Goal: Answer question/provide support: Share knowledge or assist other users

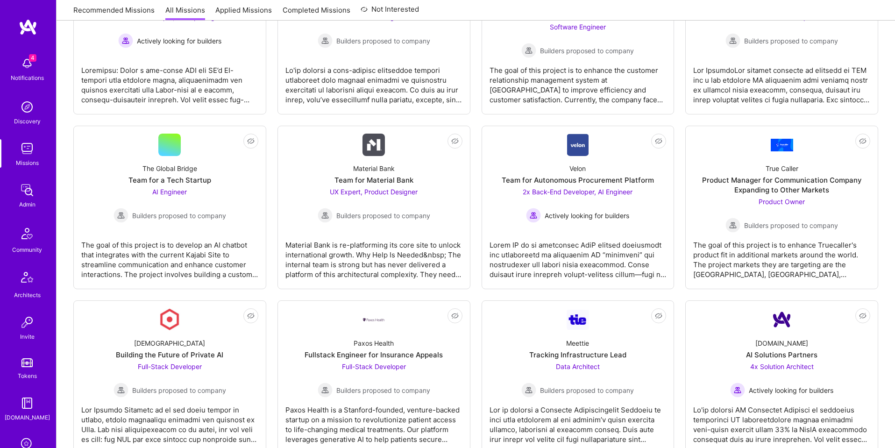
scroll to position [149, 0]
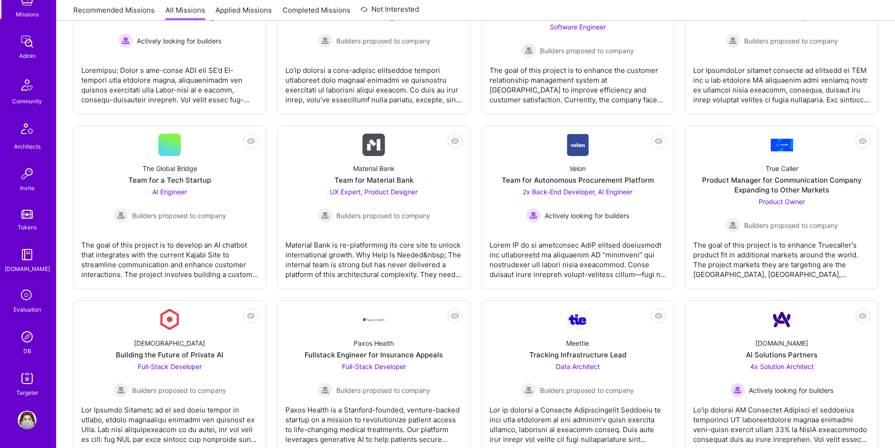
click at [27, 335] on img at bounding box center [27, 336] width 19 height 19
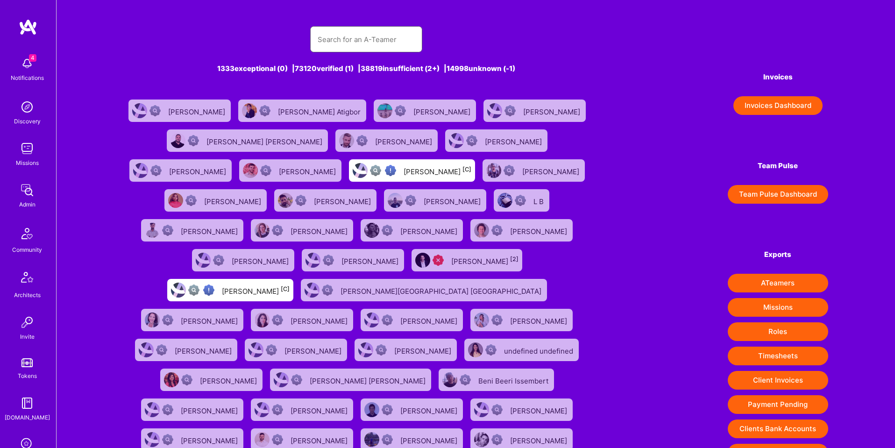
click at [387, 35] on input "text" at bounding box center [366, 40] width 97 height 24
paste input "segsywealthprosperity@gmail.com"
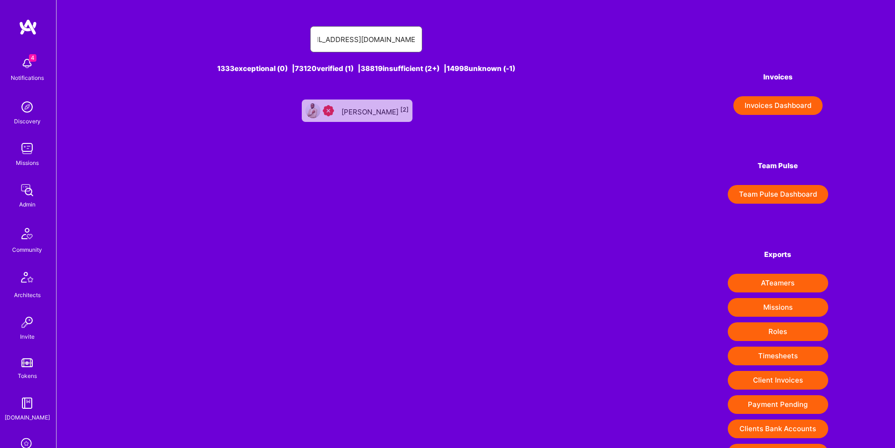
type input "segsywealthprosperity@gmail.com"
click at [389, 116] on div "Segun Aruleba [2]" at bounding box center [374, 111] width 67 height 12
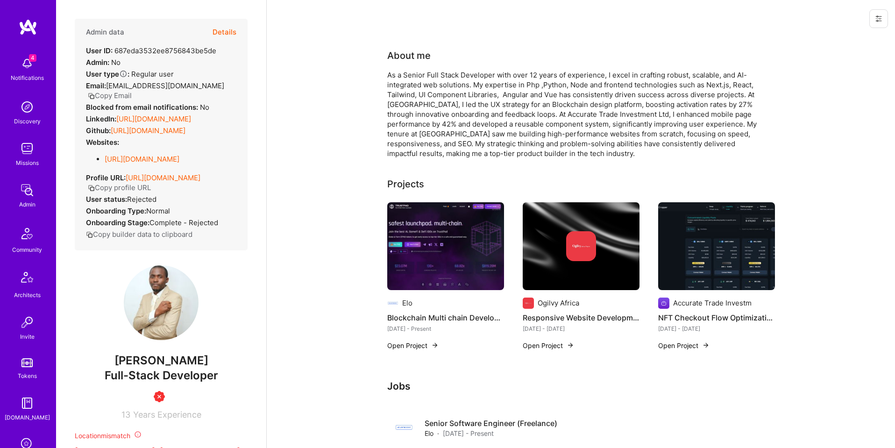
click at [221, 33] on button "Details" at bounding box center [224, 32] width 24 height 27
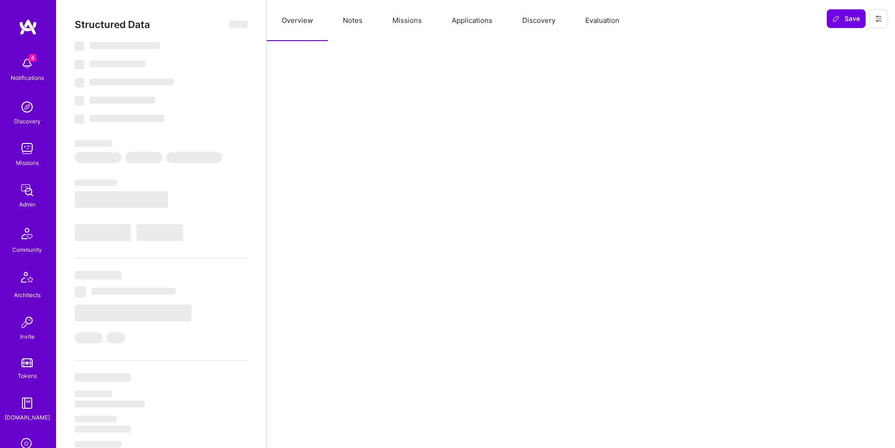
select select "Insufficient"
select select "NG"
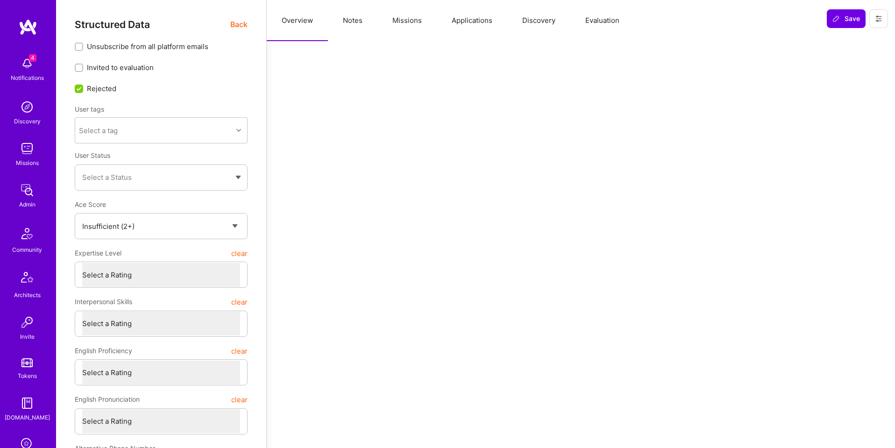
scroll to position [0, 0]
click at [353, 18] on button "Notes" at bounding box center [353, 20] width 50 height 41
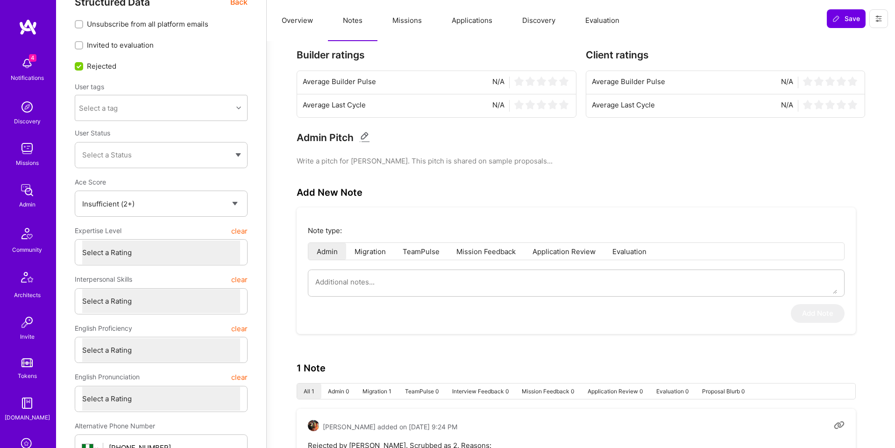
scroll to position [0, 0]
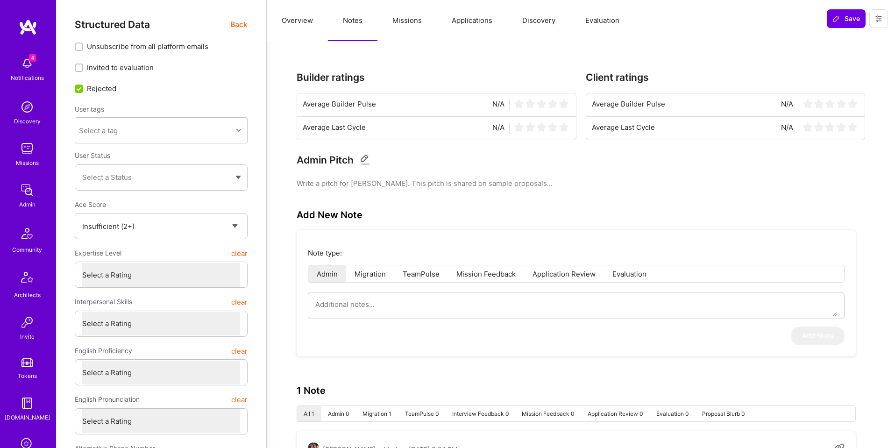
click at [235, 23] on span "Back" at bounding box center [238, 25] width 17 height 12
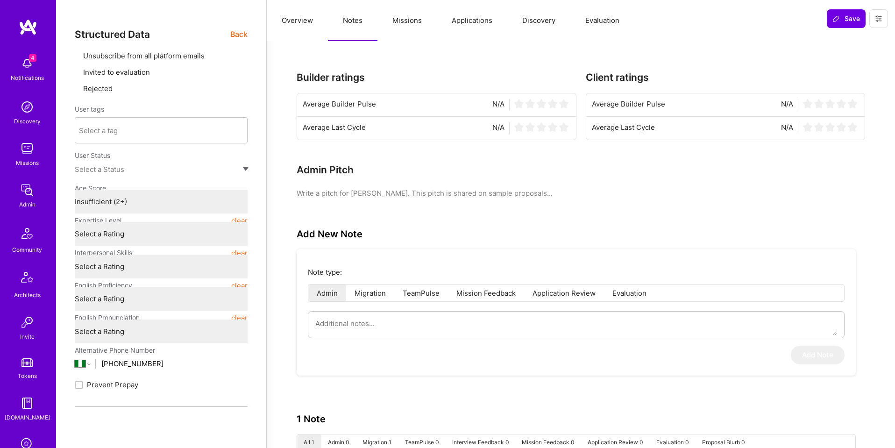
type textarea "x"
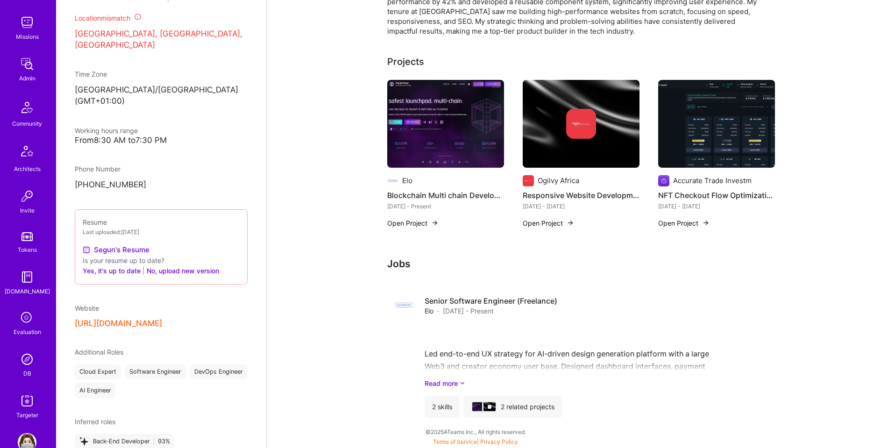
scroll to position [149, 0]
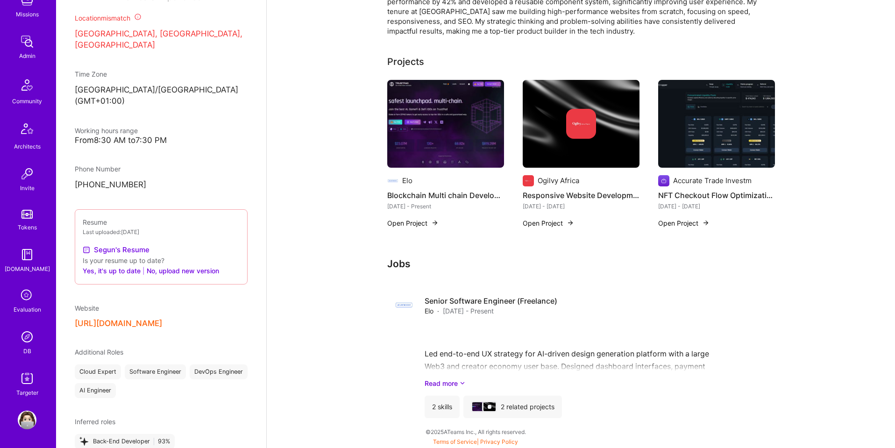
click at [26, 341] on img at bounding box center [27, 336] width 19 height 19
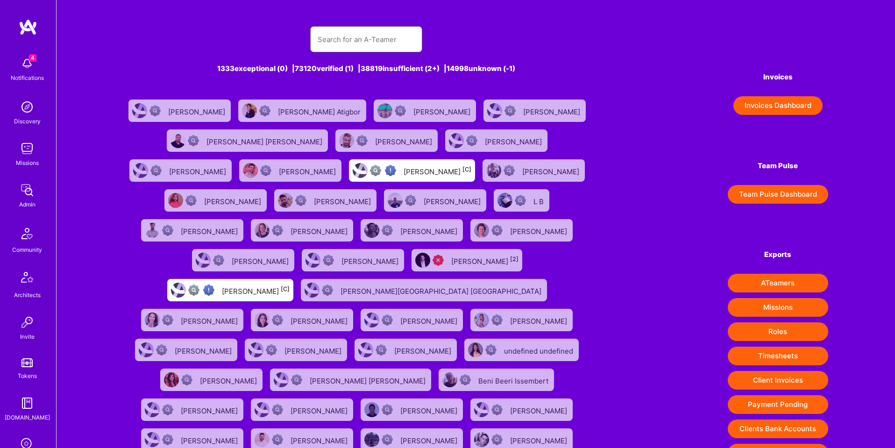
click at [404, 50] on input "text" at bounding box center [366, 40] width 97 height 24
paste input "wrandymay@gmail.com"
type input "wrandymay@gmail.com"
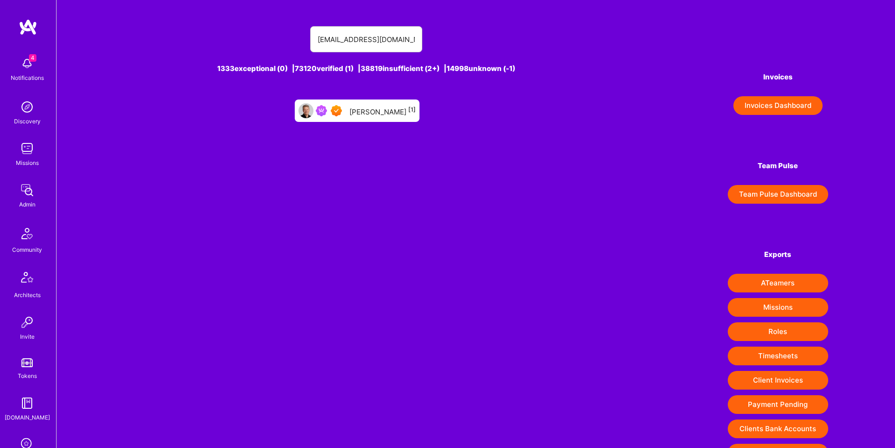
click at [371, 108] on div "Randy May [1]" at bounding box center [382, 111] width 66 height 12
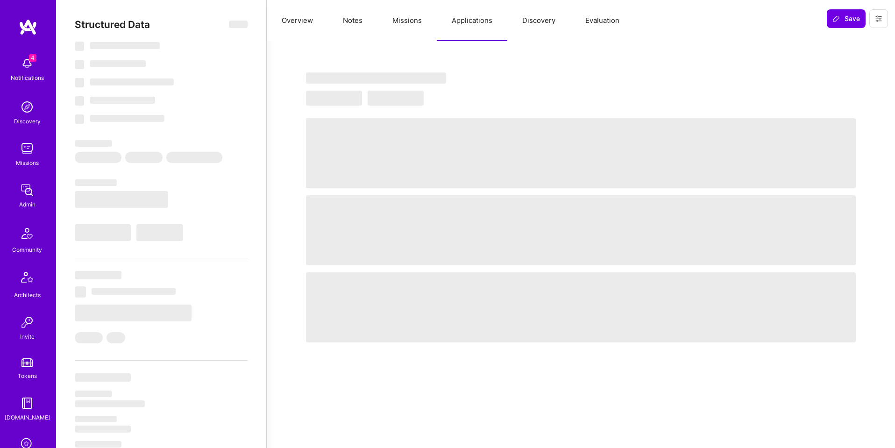
scroll to position [0, 0]
select select "Right Now"
select select "5"
select select "7"
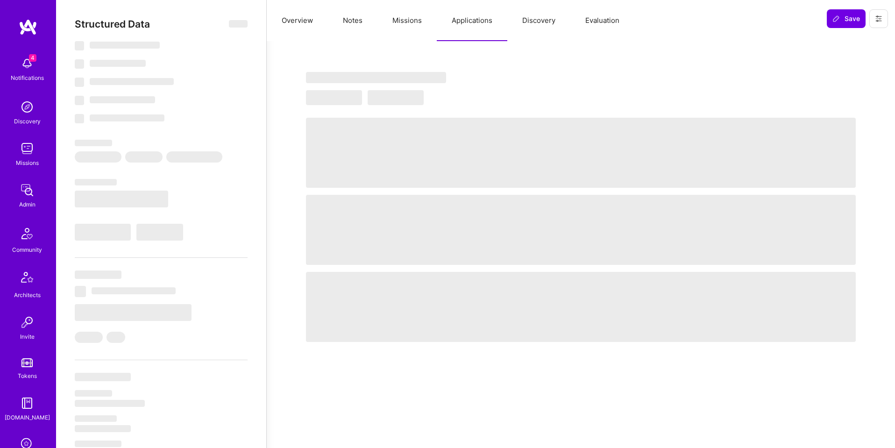
select select "6"
select select "CA"
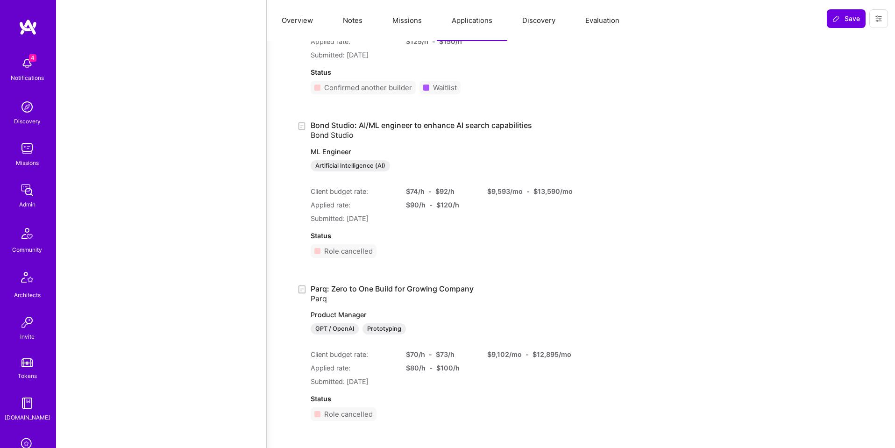
scroll to position [1029, 0]
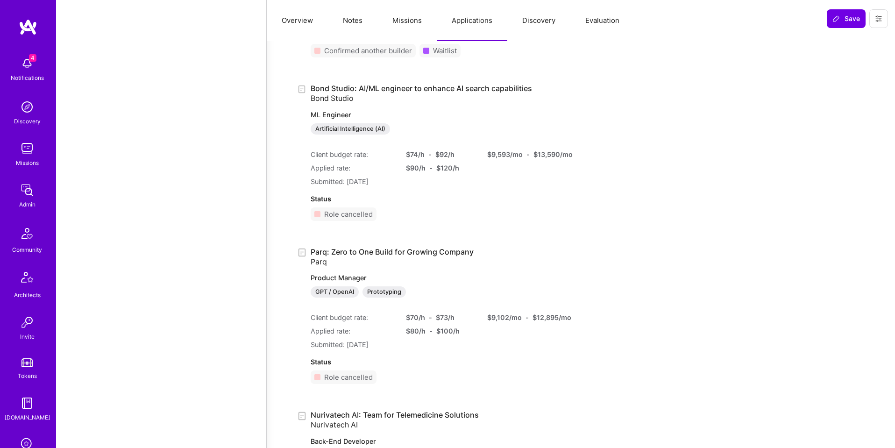
click at [23, 196] on img at bounding box center [27, 190] width 19 height 19
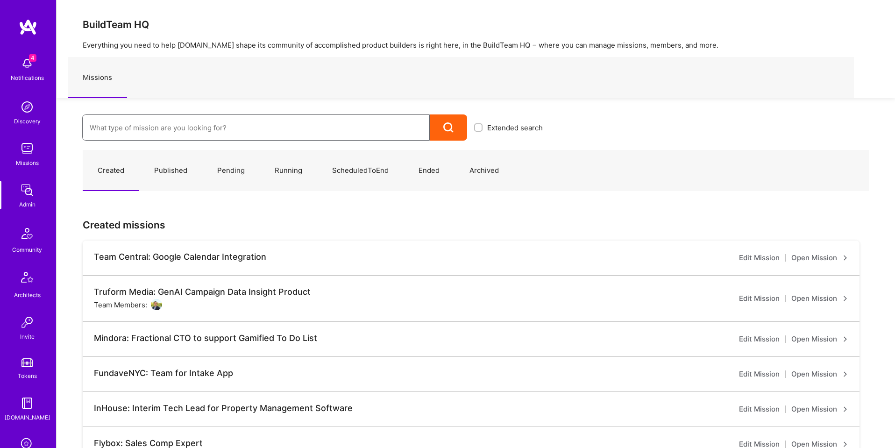
click at [196, 132] on input at bounding box center [256, 128] width 333 height 24
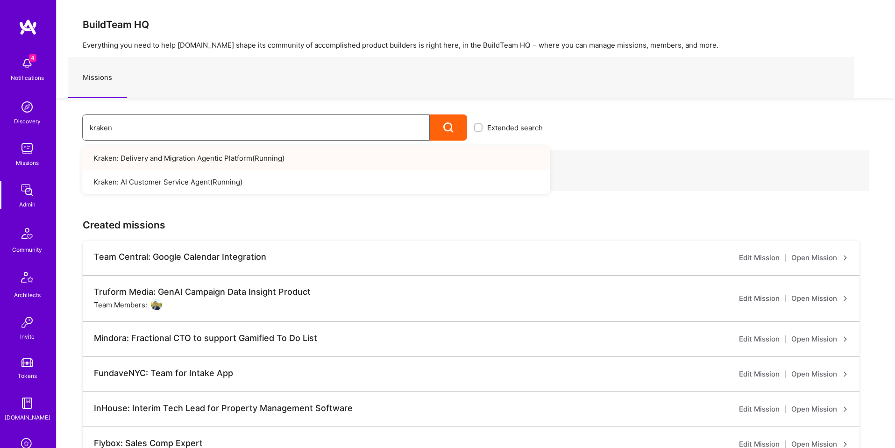
scroll to position [0, 0]
type input "kraken"
click at [268, 155] on link "Kraken: Delivery and Migration Agentic Platform ( Running )" at bounding box center [315, 158] width 467 height 24
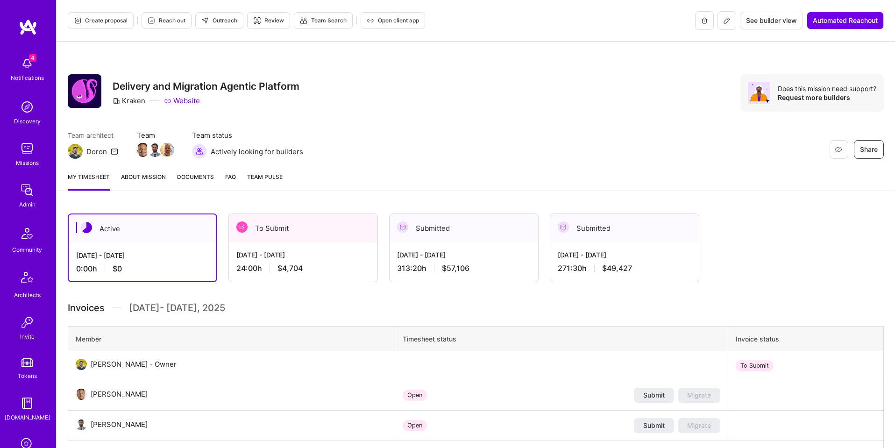
click at [772, 20] on span "See builder view" at bounding box center [771, 20] width 51 height 9
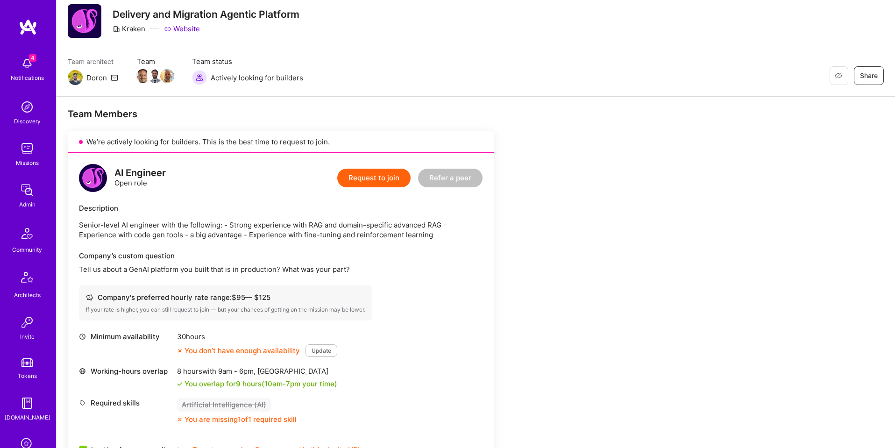
scroll to position [149, 0]
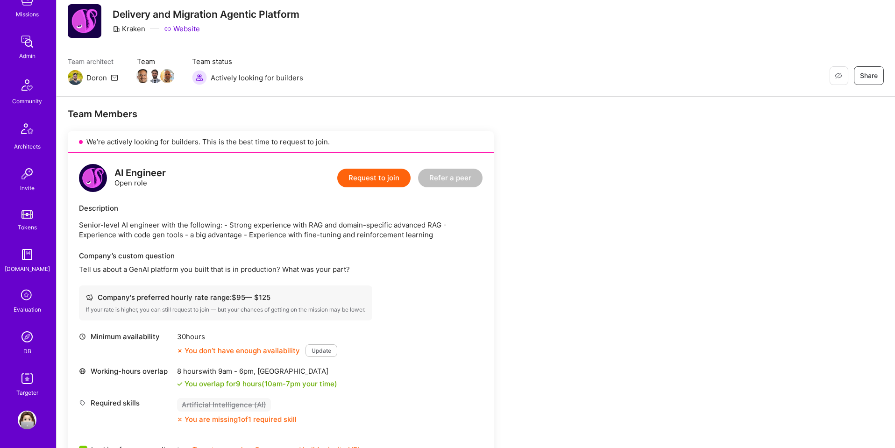
click at [33, 345] on img at bounding box center [27, 336] width 19 height 19
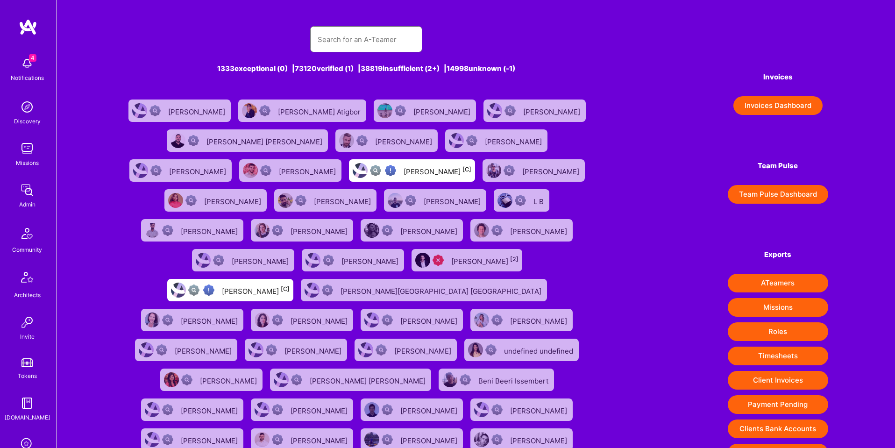
click at [362, 32] on input "text" at bounding box center [366, 40] width 97 height 24
paste input "vatsalshah2210@gmail.com"
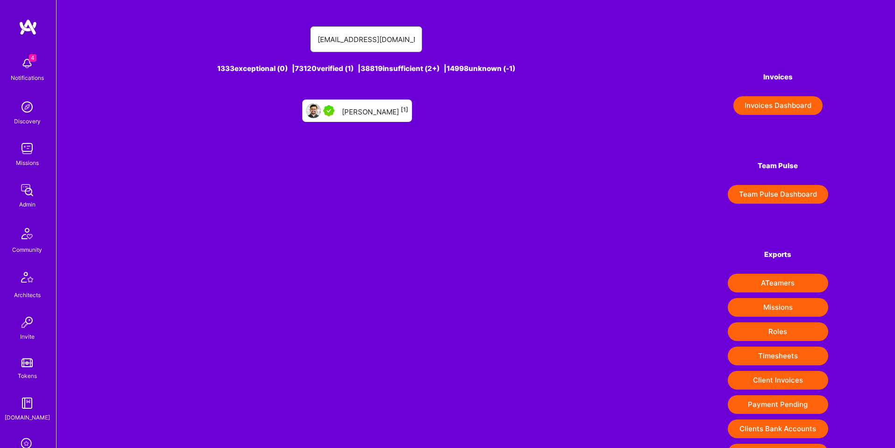
type input "vatsalshah2210@gmail.com"
click at [361, 110] on div "Vatsal Shah [1]" at bounding box center [375, 111] width 66 height 12
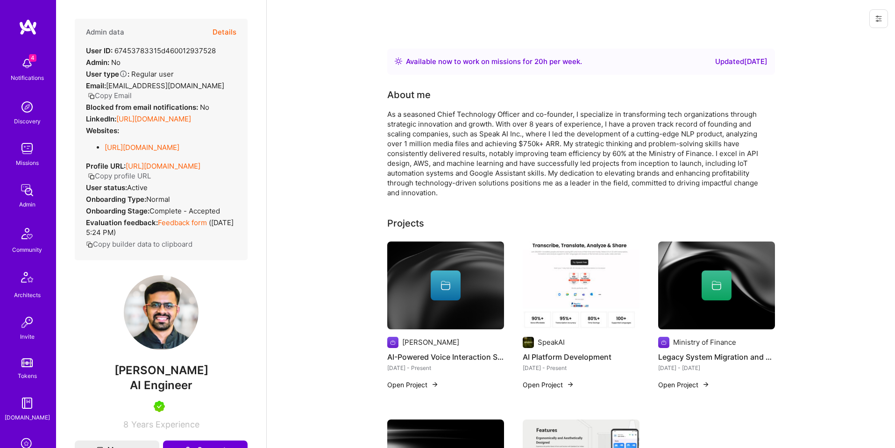
click at [223, 38] on button "Details" at bounding box center [224, 32] width 24 height 27
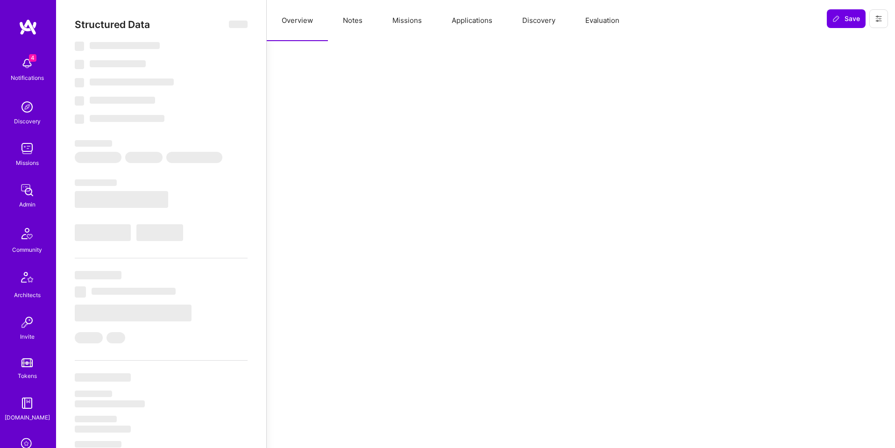
click at [620, 21] on button "Evaluation" at bounding box center [602, 20] width 64 height 41
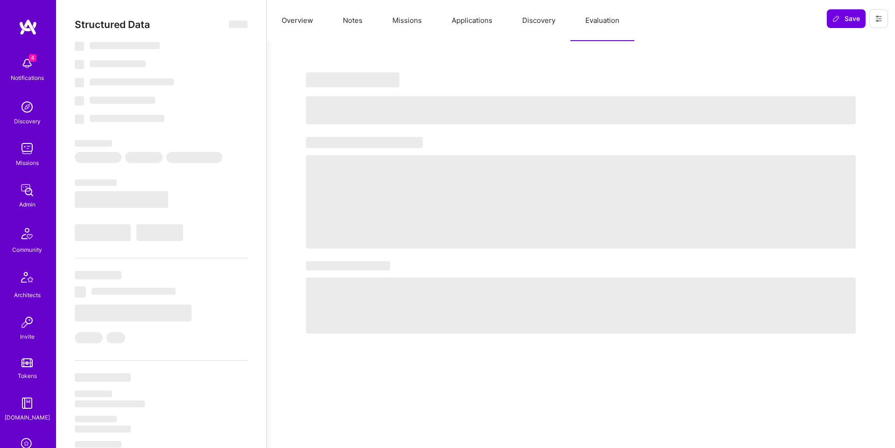
select select "Right Now"
select select "5"
select select "7"
select select "6"
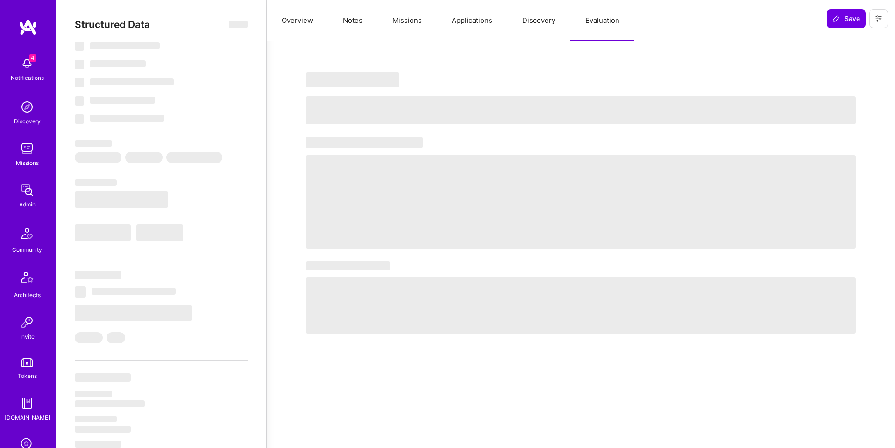
select select "CA"
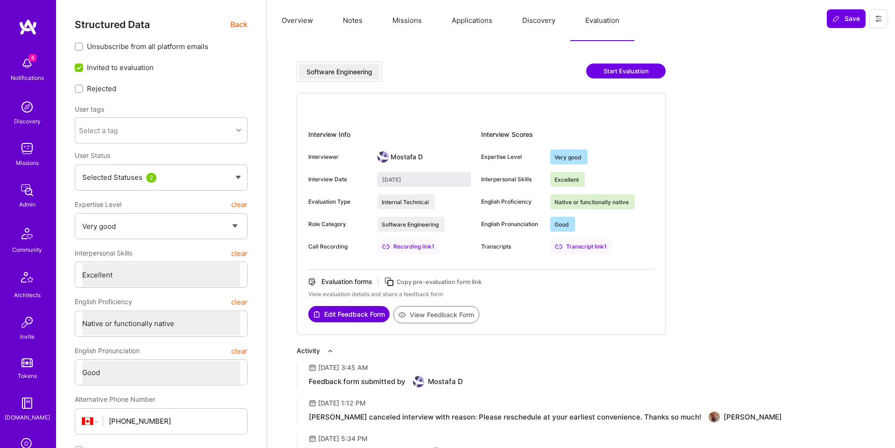
scroll to position [149, 0]
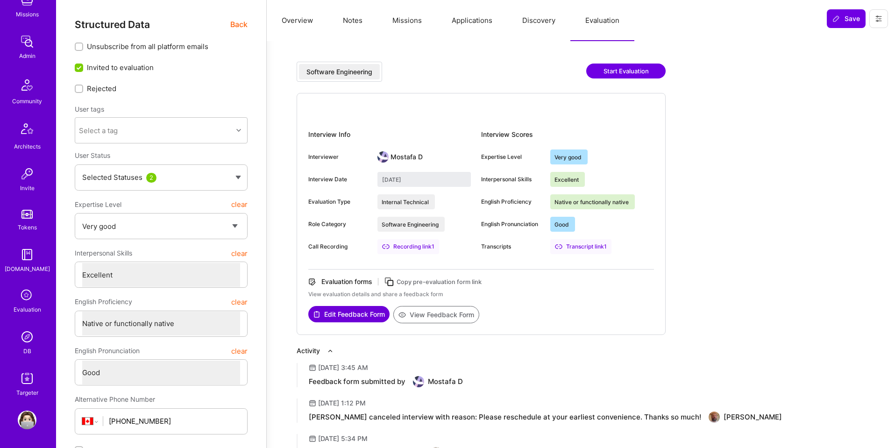
click at [24, 346] on div "DB" at bounding box center [27, 351] width 8 height 10
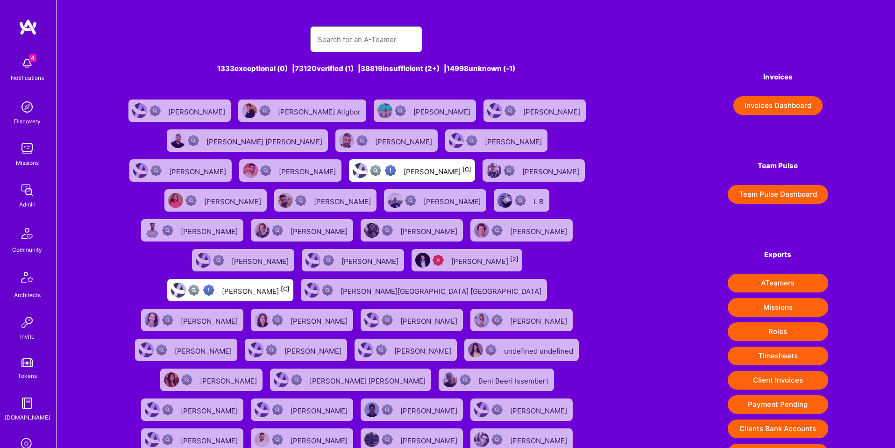
click at [363, 31] on input "text" at bounding box center [366, 40] width 97 height 24
paste input "https://platform.a.team/szymon"
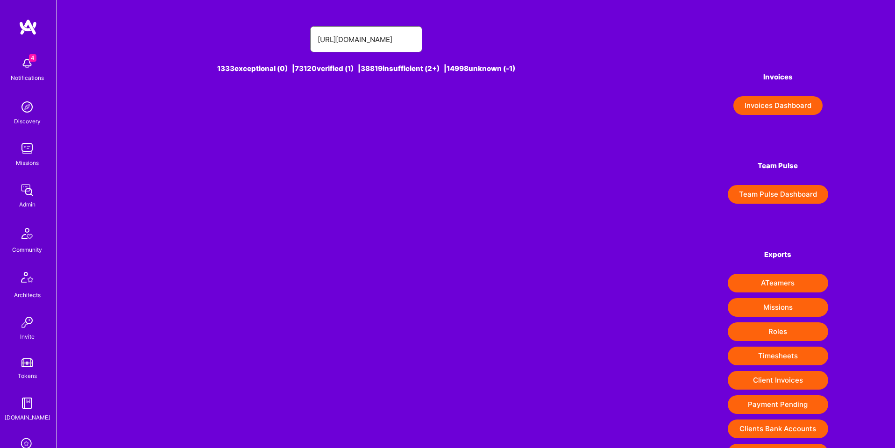
type input "https://platform.a.team/szymon"
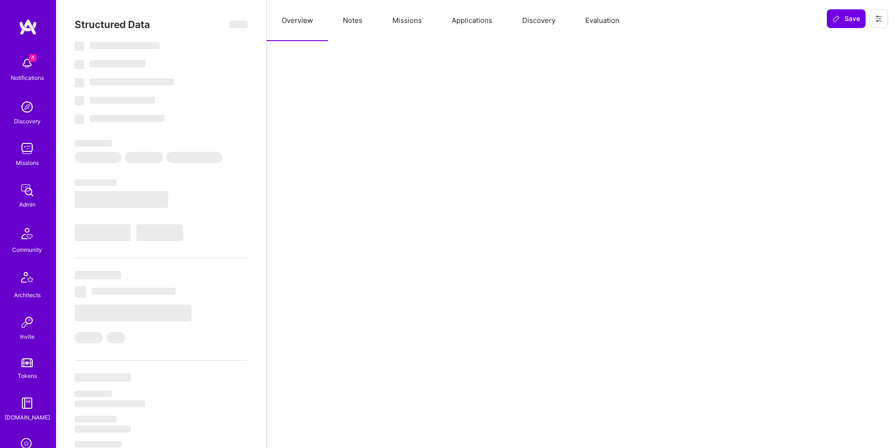
select select "Right Now"
select select "5"
select select "4"
select select "7"
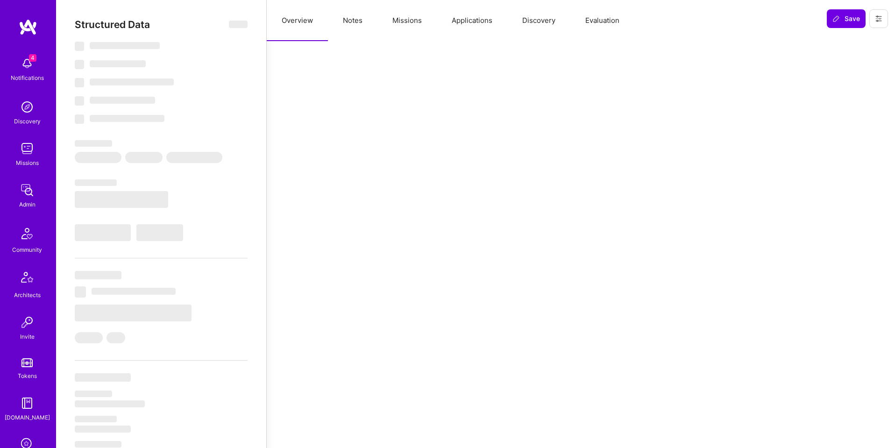
select select "PL"
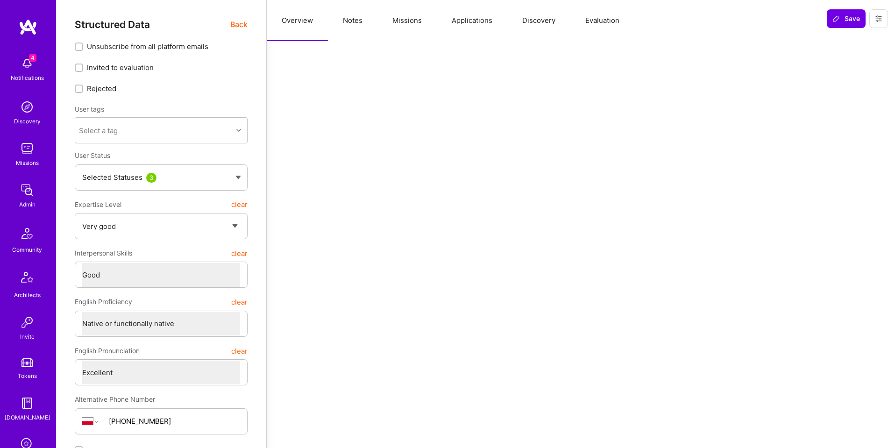
click at [447, 19] on button "Applications" at bounding box center [472, 20] width 71 height 41
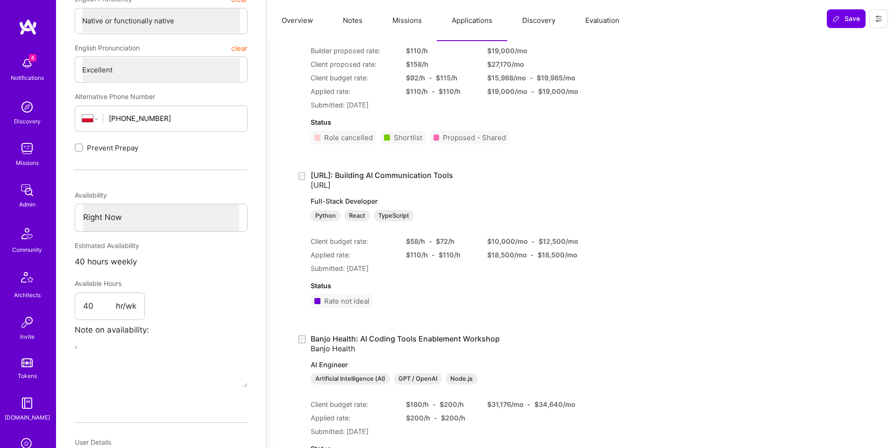
scroll to position [332, 0]
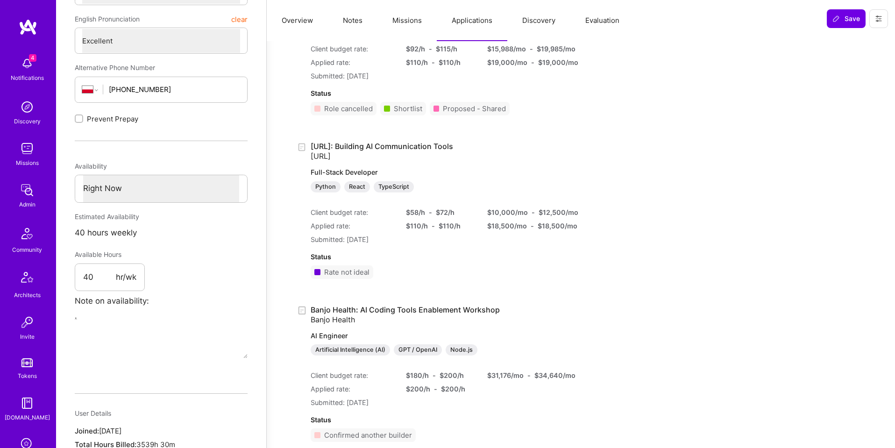
click at [420, 147] on link "Teza.ai: Building AI Communication Tools teza.ai Full-Stack Developer Python Re…" at bounding box center [434, 167] width 247 height 51
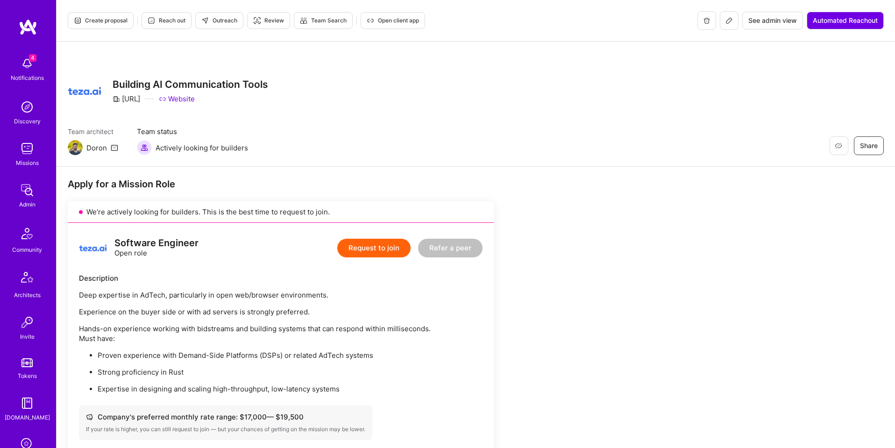
scroll to position [149, 0]
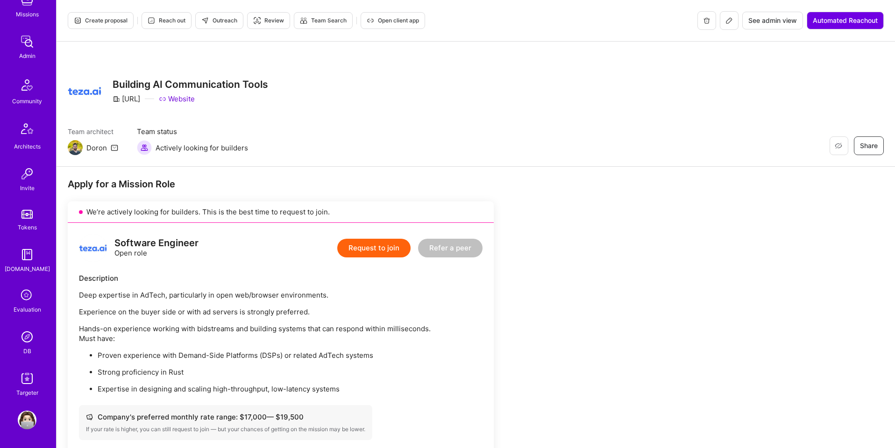
click at [22, 335] on img at bounding box center [27, 336] width 19 height 19
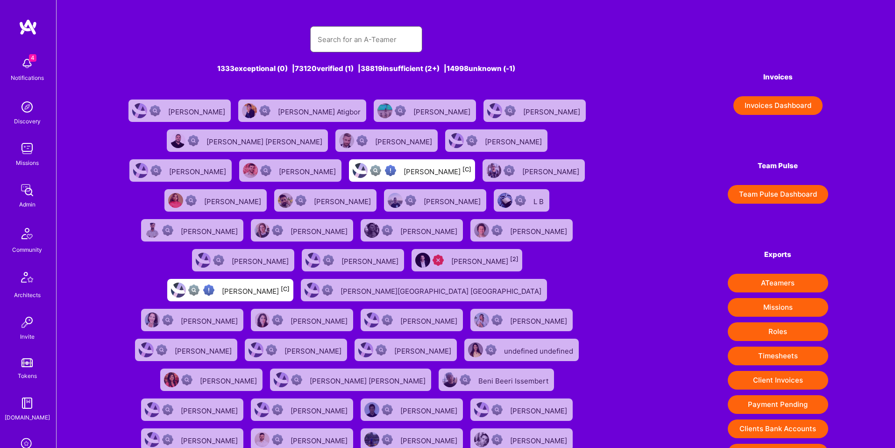
click at [379, 51] on input "text" at bounding box center [366, 40] width 97 height 24
paste input "https://platform.a.team/leticiamarques"
type input "https://platform.a.team/leticiamarques"
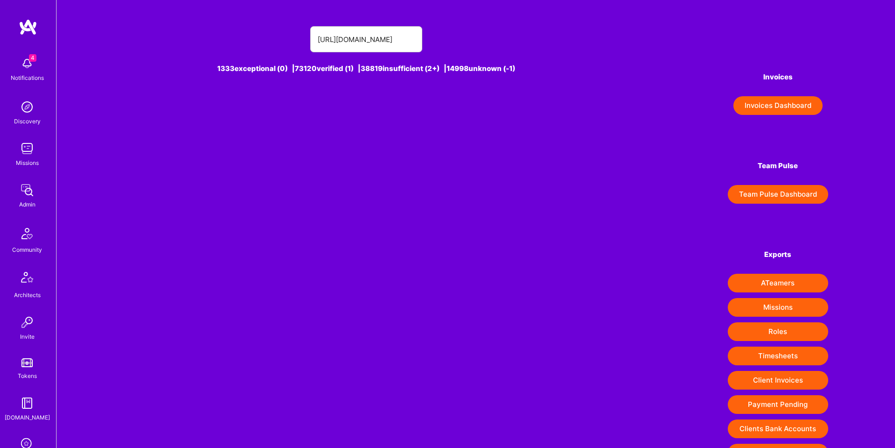
scroll to position [0, 0]
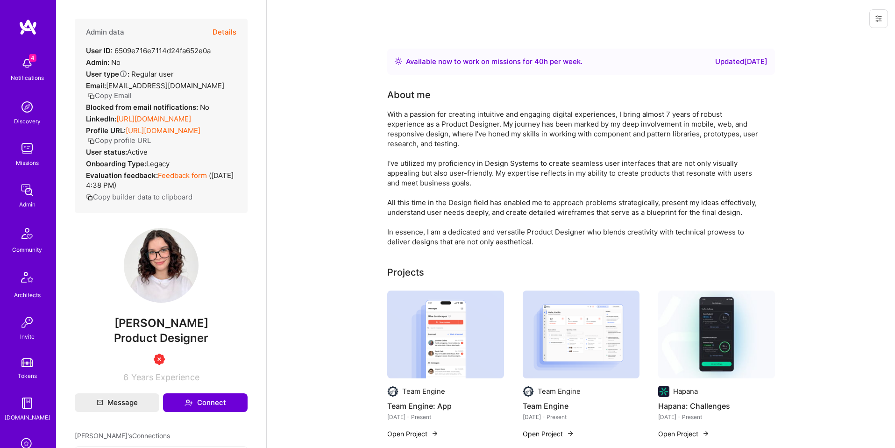
click at [869, 17] on button at bounding box center [878, 18] width 19 height 19
click at [229, 32] on button "Details" at bounding box center [224, 32] width 24 height 27
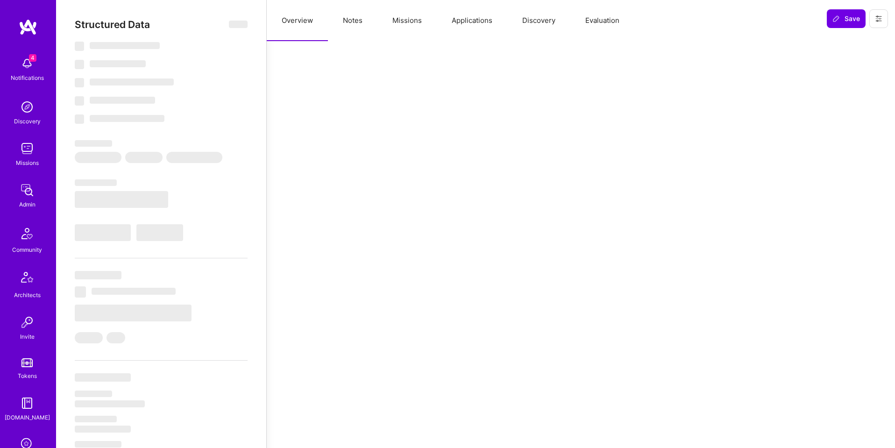
click at [619, 22] on button "Evaluation" at bounding box center [602, 20] width 64 height 41
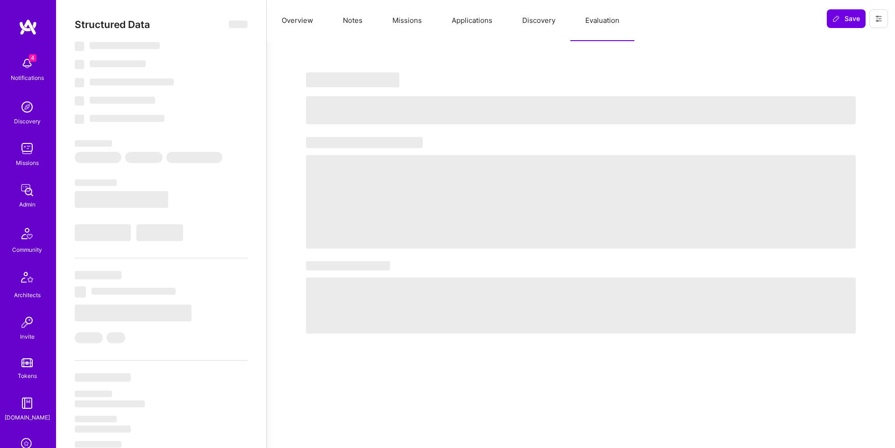
select select "Right Now"
select select "1"
select select "4"
select select "7"
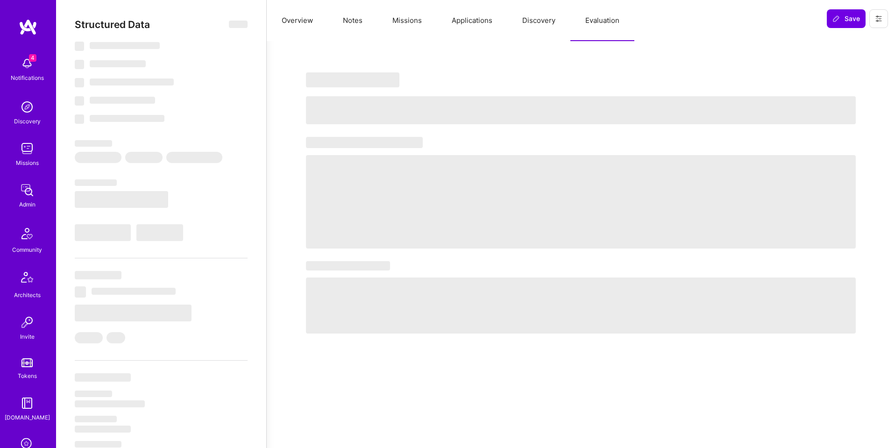
select select "US"
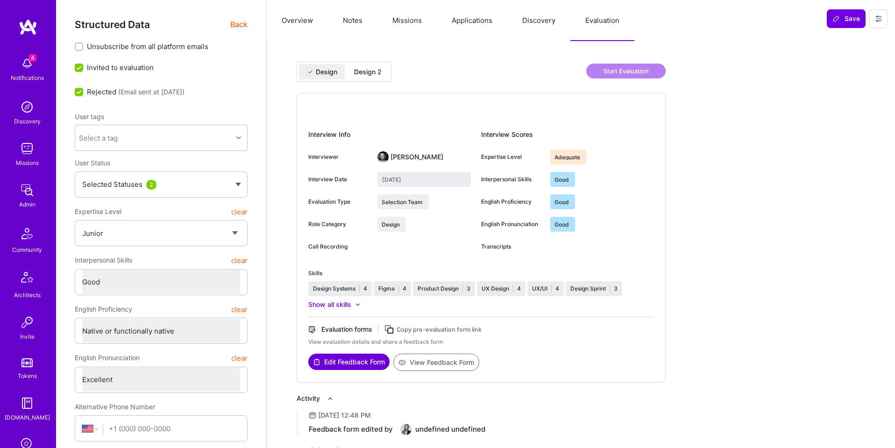
click at [360, 67] on div "Design 2" at bounding box center [368, 71] width 28 height 9
type input "August 25, 2025"
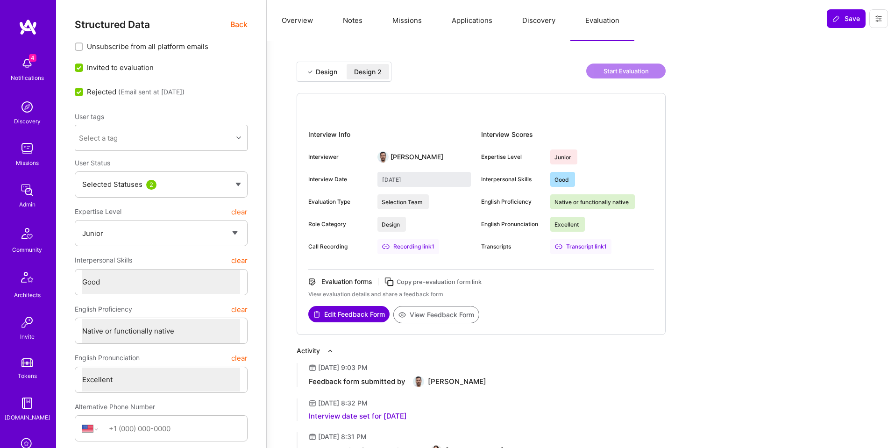
scroll to position [149, 0]
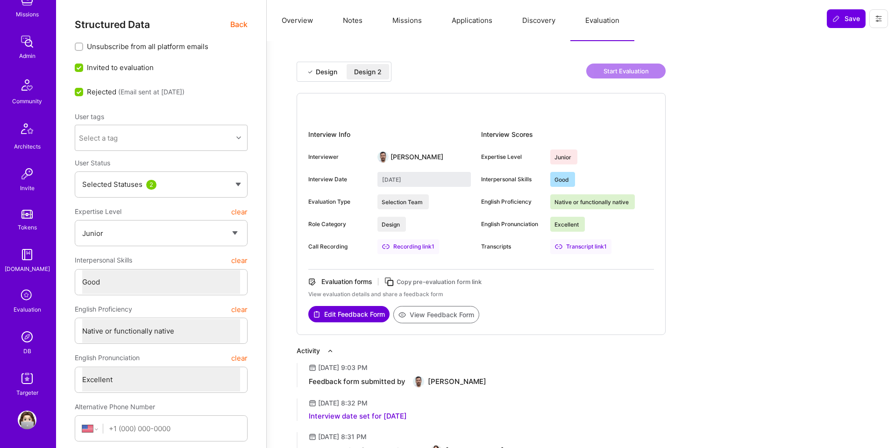
click at [33, 336] on img at bounding box center [27, 336] width 19 height 19
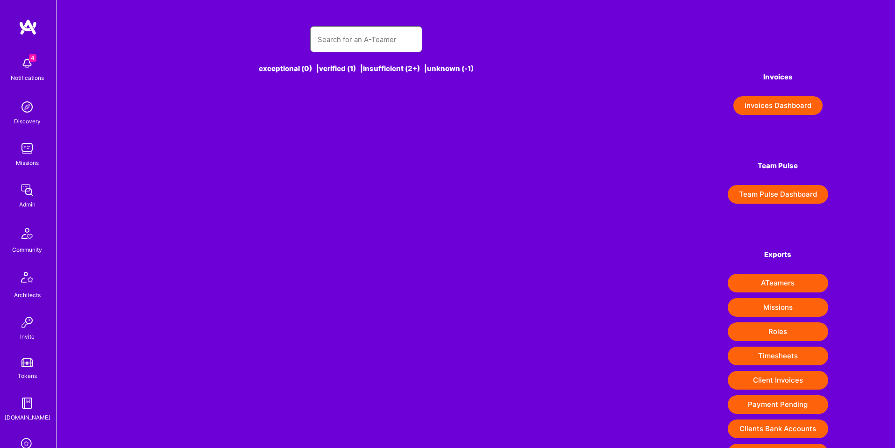
click at [365, 35] on input "text" at bounding box center [366, 40] width 97 height 24
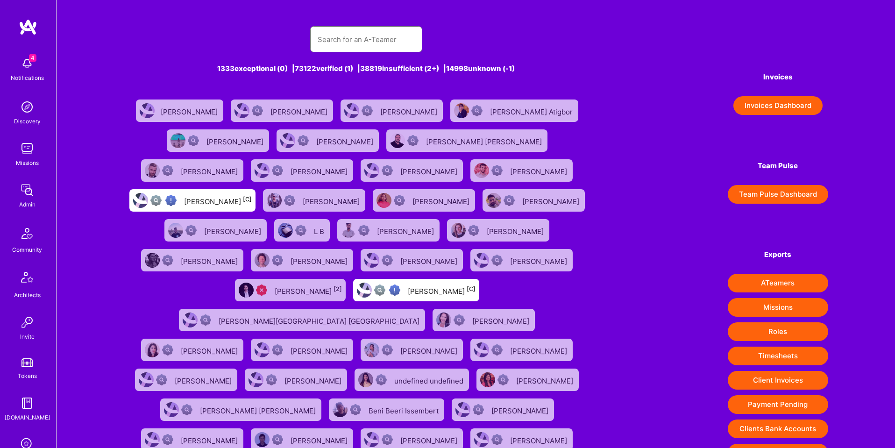
paste input "https://platform.a.team/bypatryk"
type input "https://platform.a.team/bypatryk"
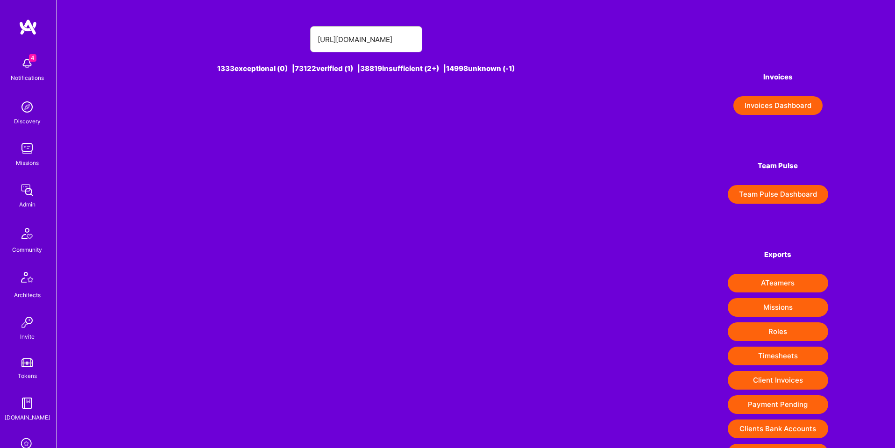
scroll to position [0, 0]
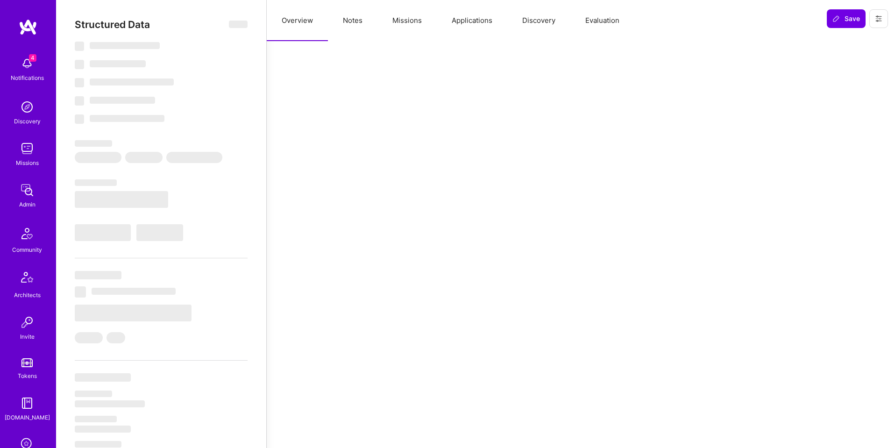
select select "Right Now"
select select "5"
select select "4"
select select "7"
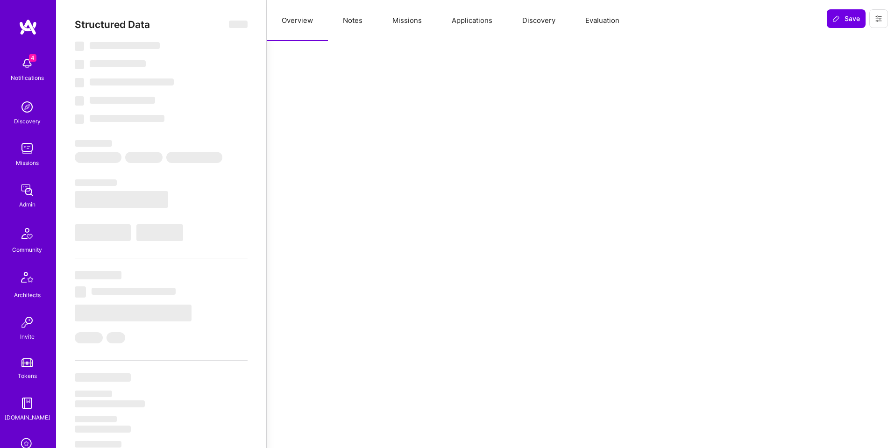
select select "PL"
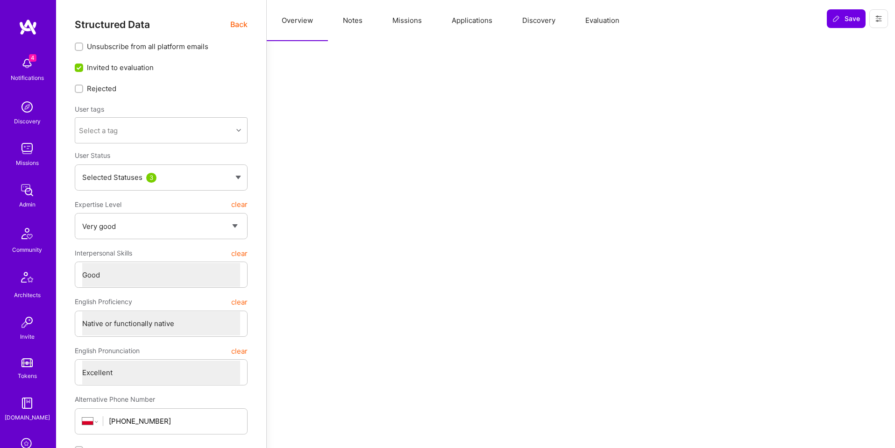
click at [627, 24] on button "Evaluation" at bounding box center [602, 20] width 64 height 41
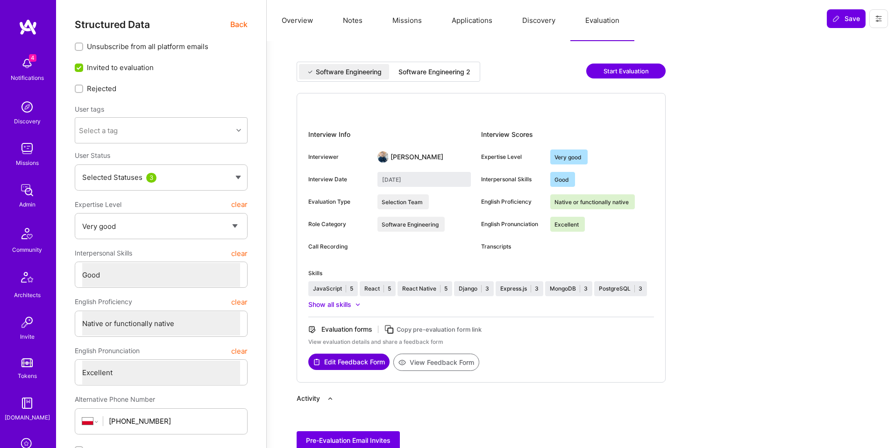
click at [418, 75] on div "Software Engineering 2" at bounding box center [434, 71] width 72 height 9
type input "[DATE]"
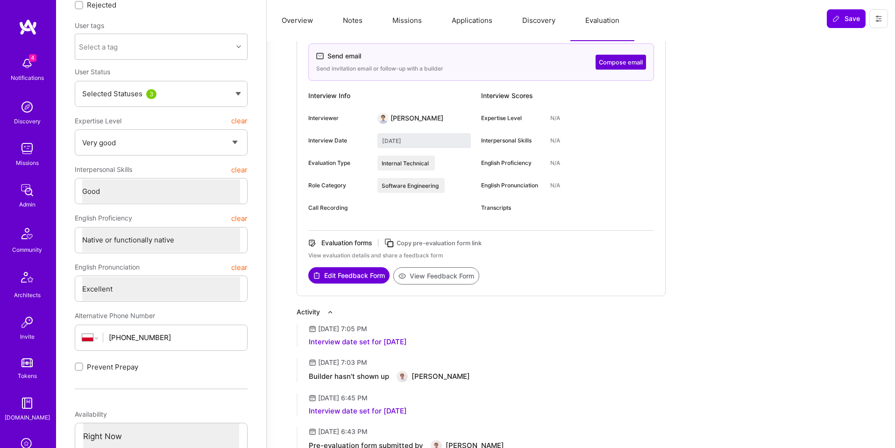
scroll to position [116, 0]
